Goal: Task Accomplishment & Management: Manage account settings

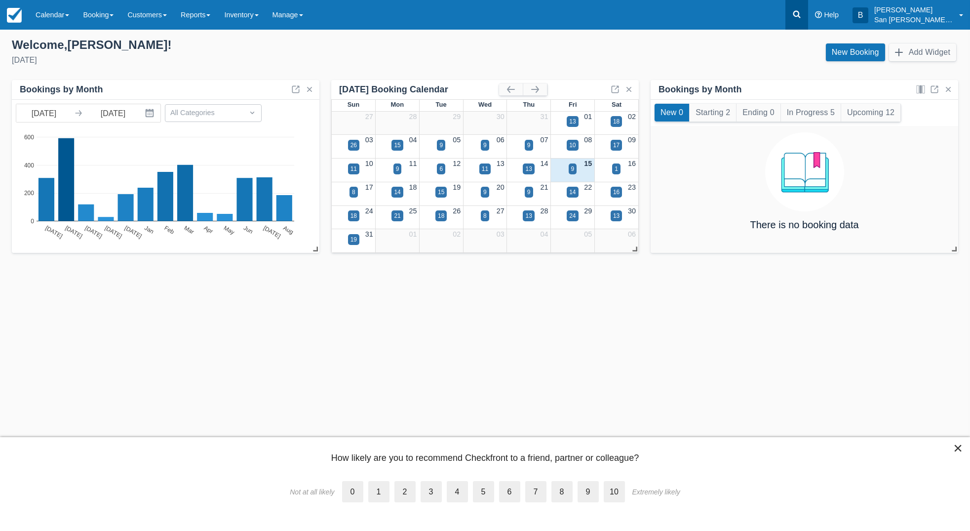
click at [801, 13] on icon at bounding box center [796, 14] width 7 height 7
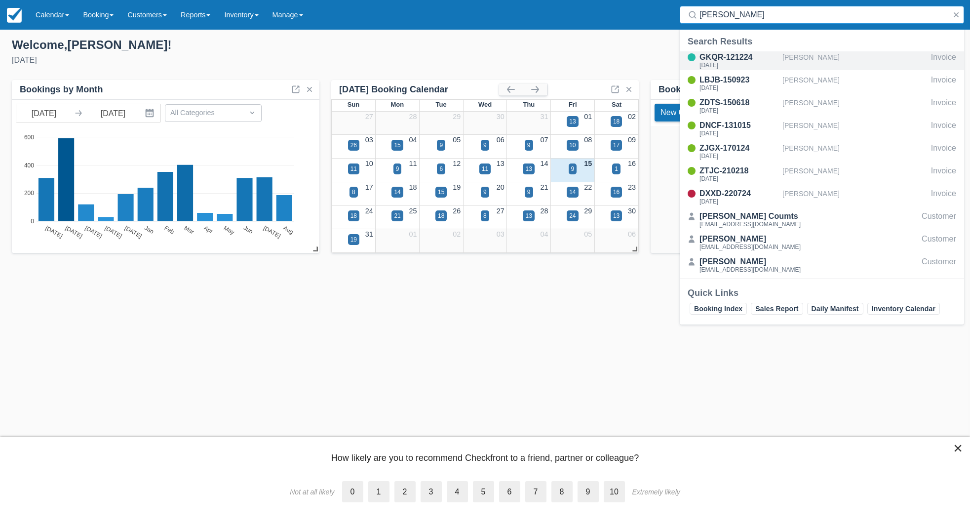
type input "Brennan"
click at [710, 64] on div "Sun Aug 24 2025" at bounding box center [738, 65] width 79 height 6
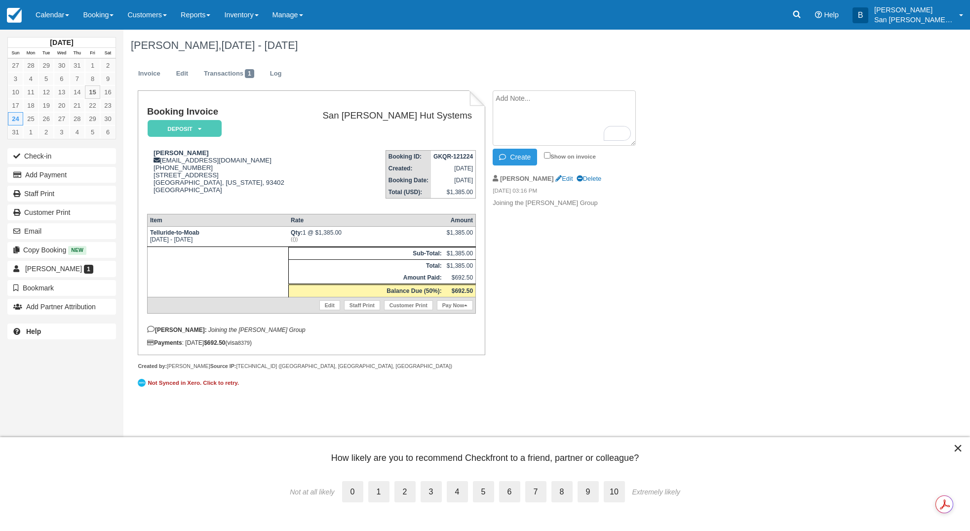
paste textarea "Mike Brennan 9:16 AM (0 minutes ago) to me Brandi, I got your message about the…"
type textarea "Mike Brennan 9:16 AM (0 minutes ago) to me Brandi, I got your message about the…"
click at [521, 154] on button "Create" at bounding box center [515, 157] width 44 height 17
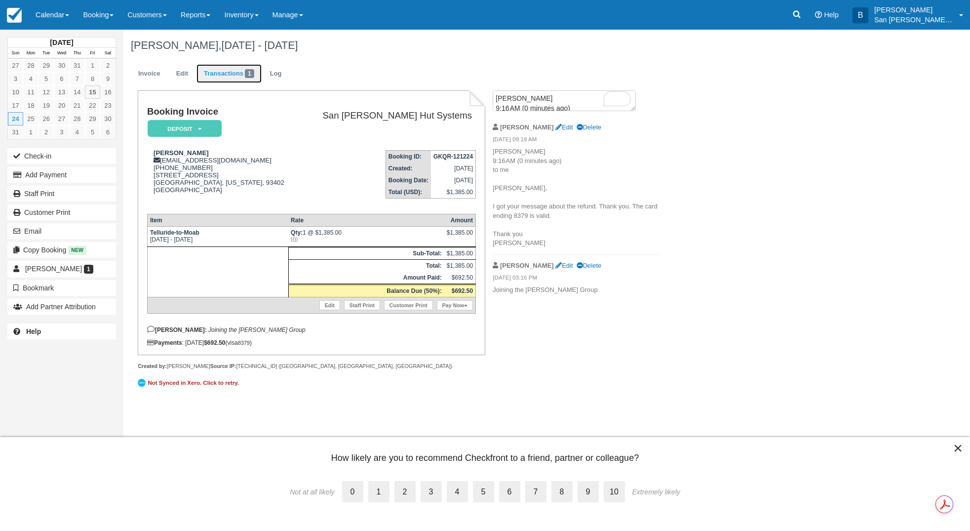
click at [224, 71] on link "Transactions 1" at bounding box center [228, 73] width 65 height 19
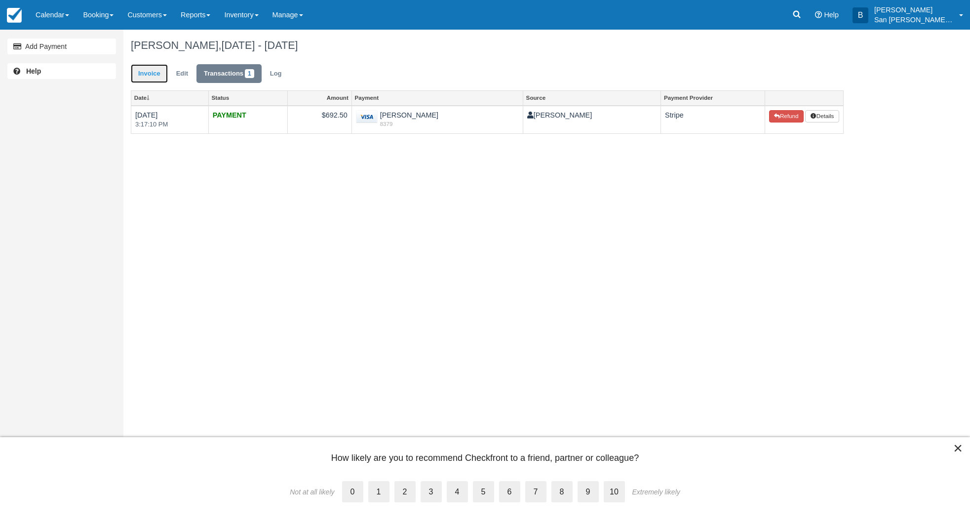
click at [152, 76] on link "Invoice" at bounding box center [149, 73] width 37 height 19
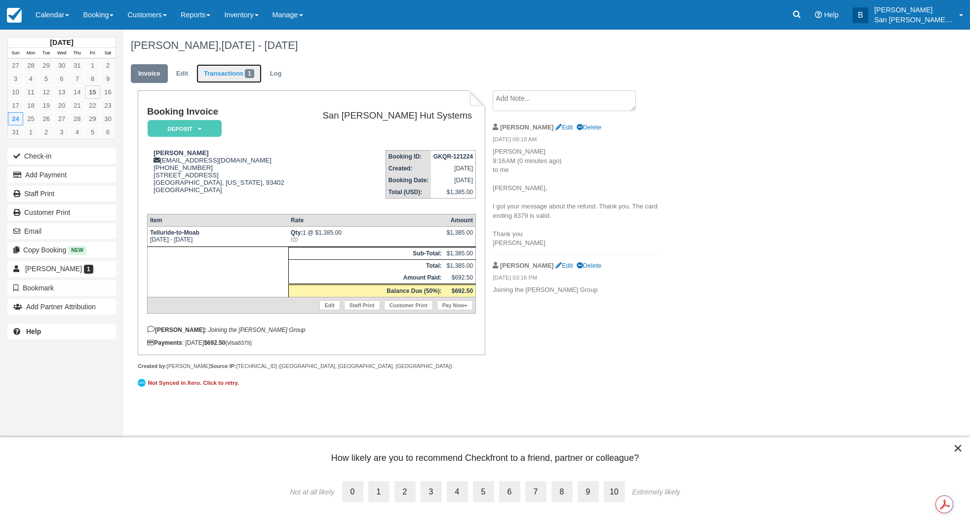
click at [224, 73] on link "Transactions 1" at bounding box center [228, 73] width 65 height 19
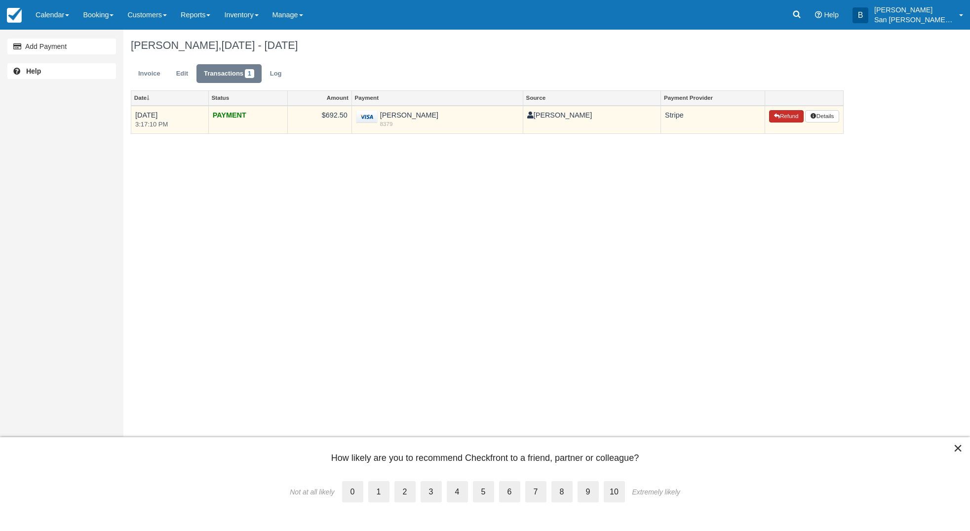
click at [792, 118] on button "Refund" at bounding box center [786, 116] width 35 height 13
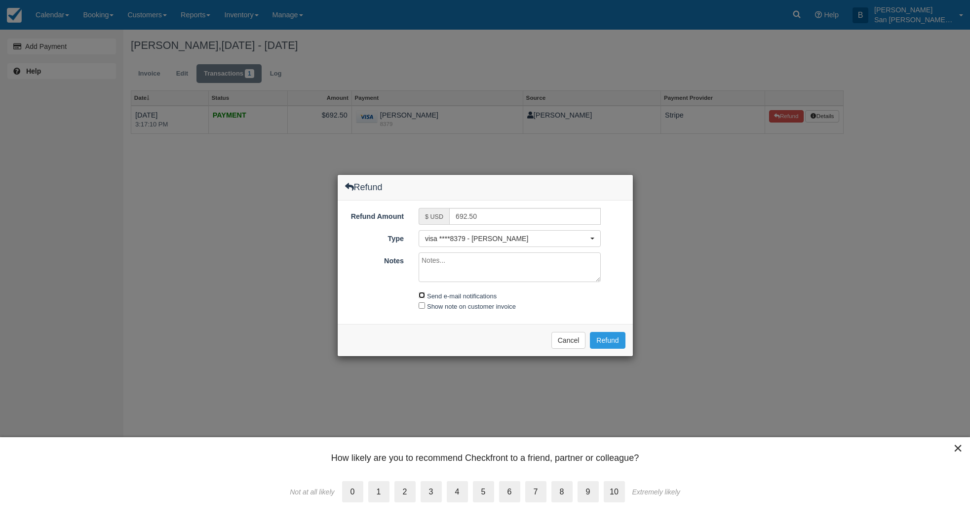
click at [424, 297] on input "Send e-mail notifications" at bounding box center [422, 295] width 6 height 6
checkbox input "true"
click at [607, 340] on button "Refund" at bounding box center [607, 340] width 35 height 17
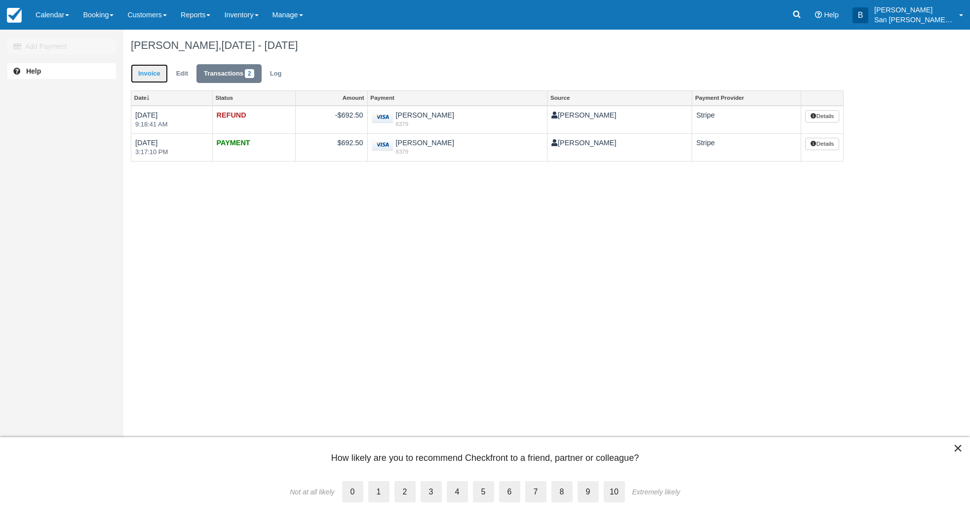
click at [143, 64] on link "Invoice" at bounding box center [149, 73] width 37 height 19
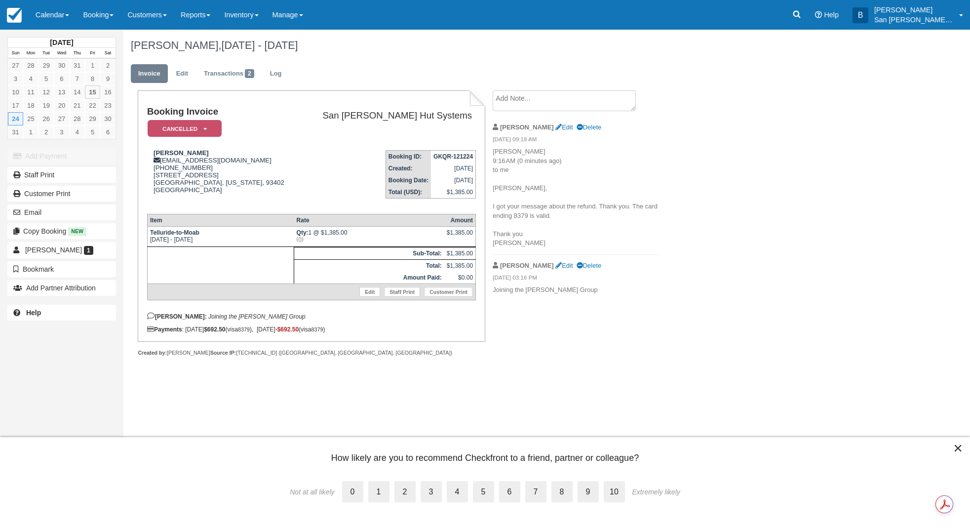
click at [506, 101] on textarea at bounding box center [564, 100] width 143 height 21
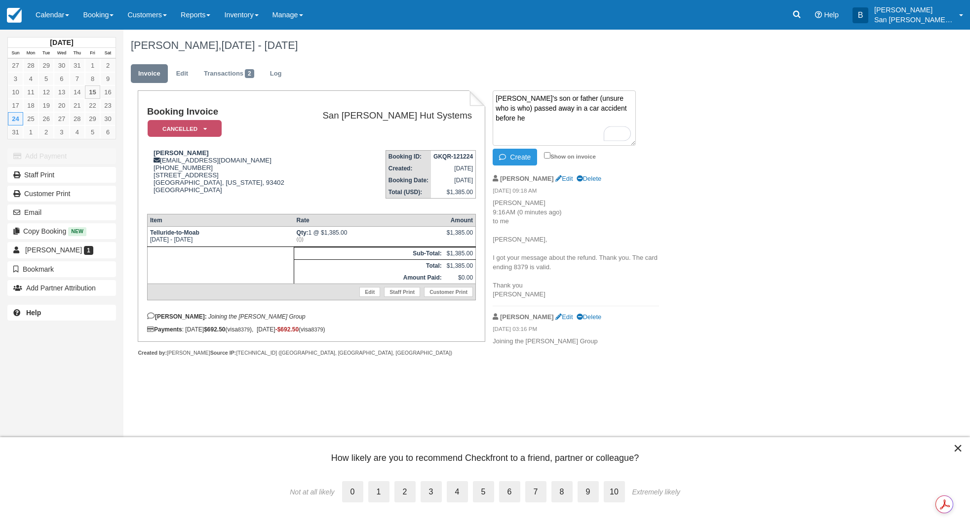
click at [565, 97] on textarea "[PERSON_NAME]'s son or father (unsure who is who) passed away in a car accident…" at bounding box center [564, 117] width 143 height 55
click at [554, 115] on textarea "[PERSON_NAME]'s son or father, [PERSON_NAME], (unsure who is who) passed away i…" at bounding box center [564, 117] width 143 height 55
click at [564, 134] on textarea "[PERSON_NAME]'s son or father, [PERSON_NAME], (unsure who is who) passed away i…" at bounding box center [564, 117] width 143 height 55
type textarea "[PERSON_NAME]'s son or father, [PERSON_NAME], (unsure who is who) passed away i…"
click at [524, 157] on button "Create" at bounding box center [515, 157] width 44 height 17
